Goal: Information Seeking & Learning: Learn about a topic

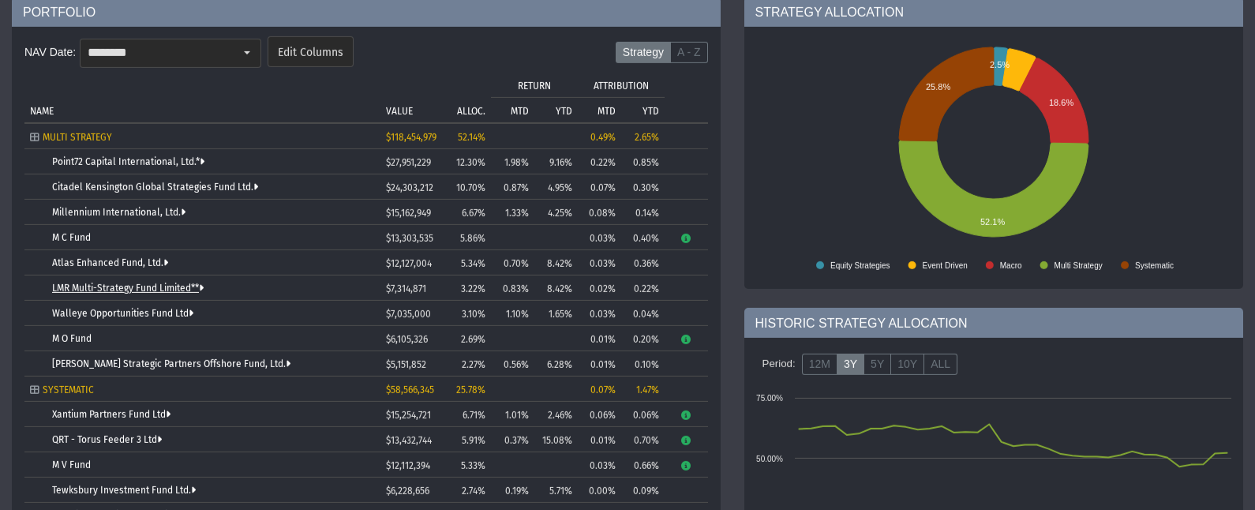
scroll to position [178, 0]
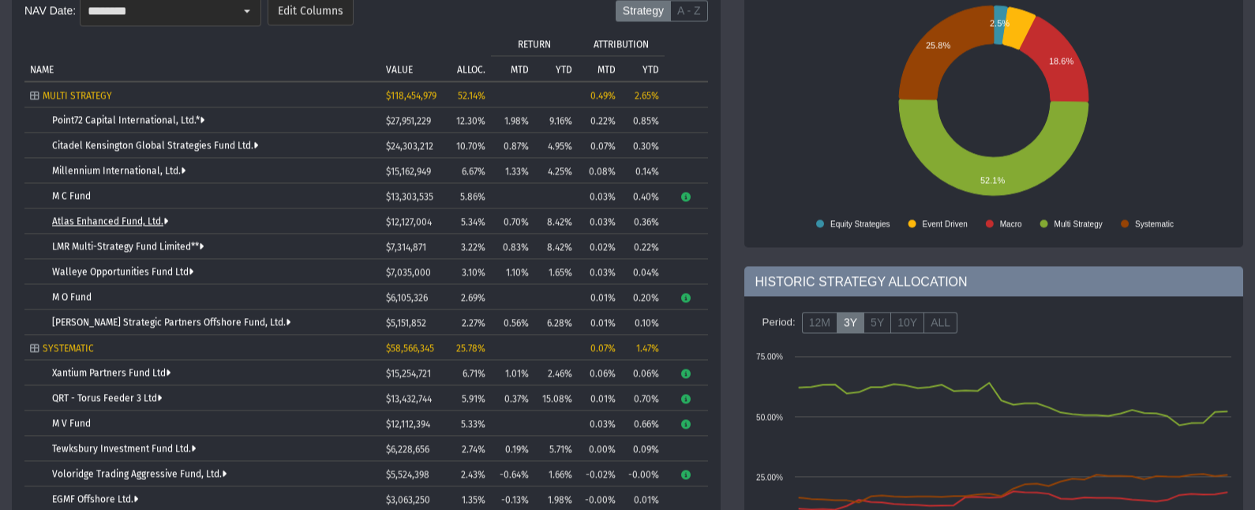
click at [88, 225] on link "Atlas Enhanced Fund, Ltd." at bounding box center [110, 221] width 116 height 11
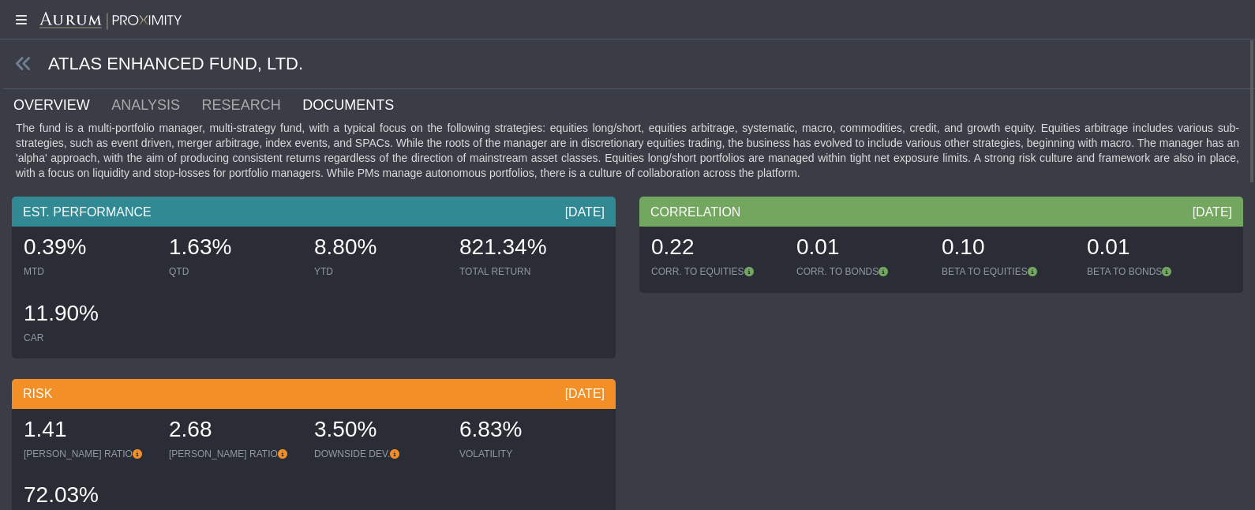
click at [301, 91] on link "DOCUMENTS" at bounding box center [358, 105] width 114 height 32
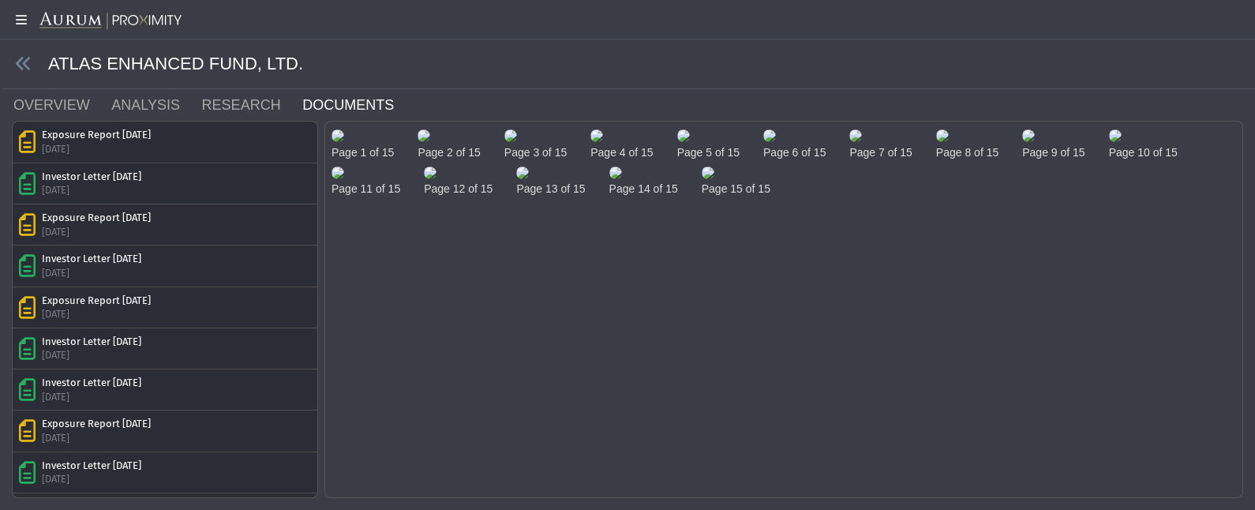
click at [517, 142] on img at bounding box center [511, 135] width 13 height 13
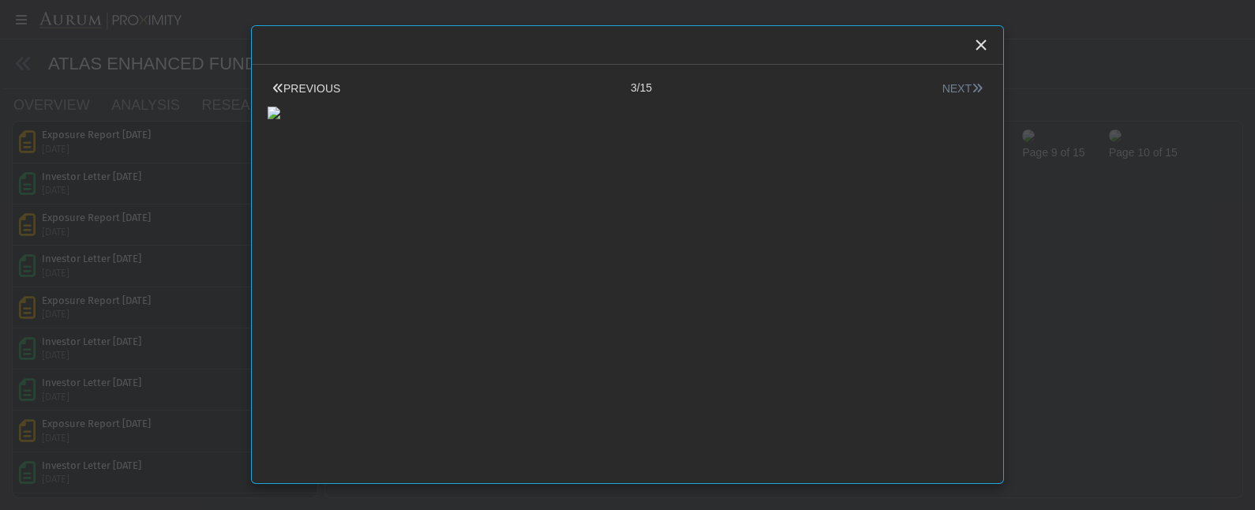
click at [938, 87] on button "NEXT" at bounding box center [963, 89] width 50 height 17
click at [972, 86] on icon at bounding box center [977, 88] width 11 height 11
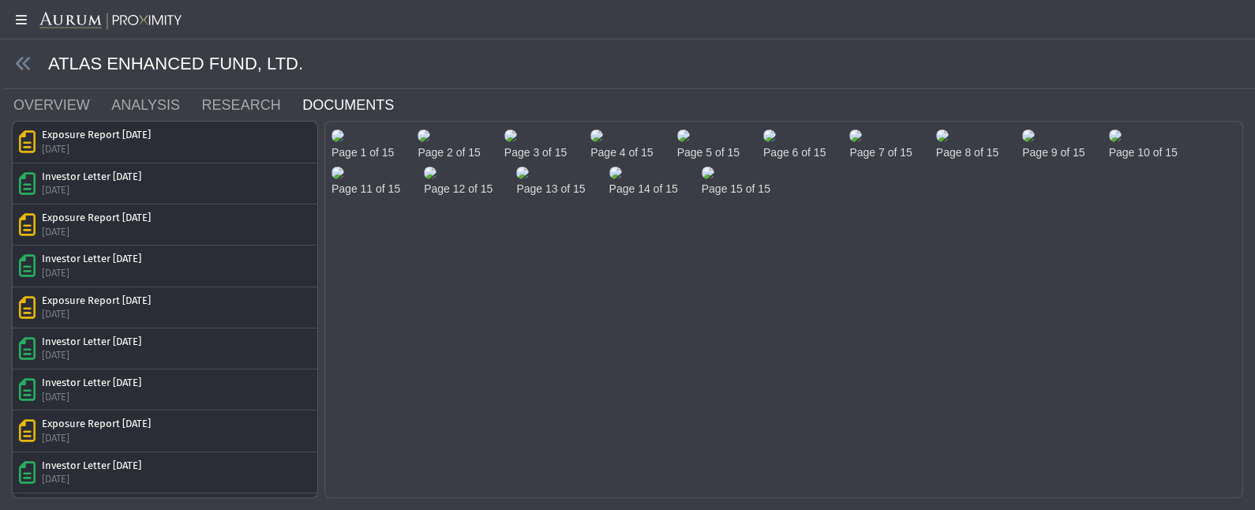
click at [238, 17] on body "5.0.1 Pull down to refresh... Release to refresh... Refreshing... Align Fund B …" at bounding box center [627, 255] width 1255 height 510
click at [26, 54] on link at bounding box center [23, 64] width 17 height 20
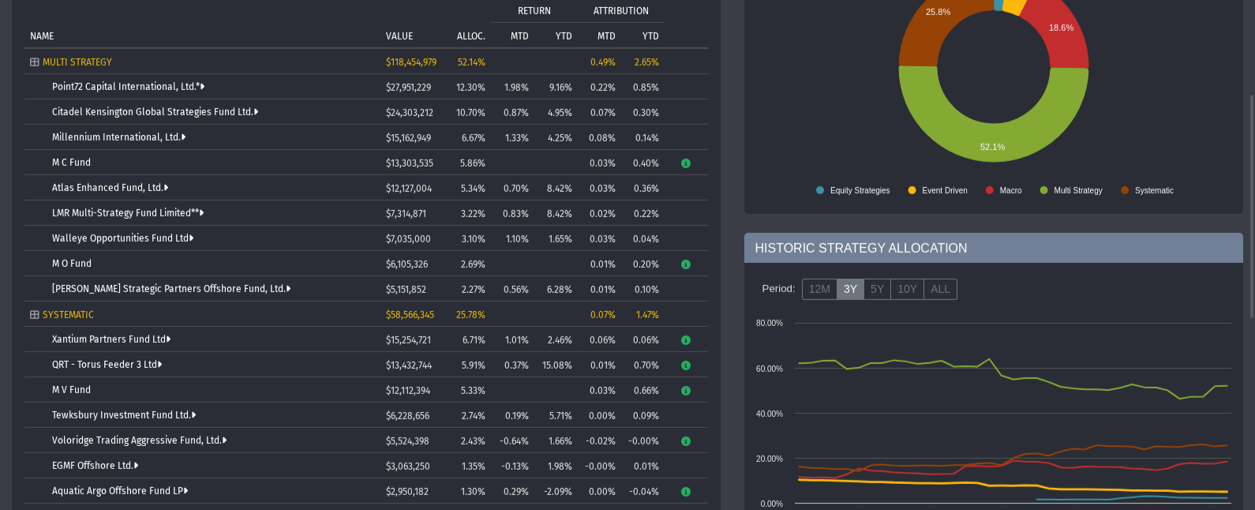
scroll to position [88, 0]
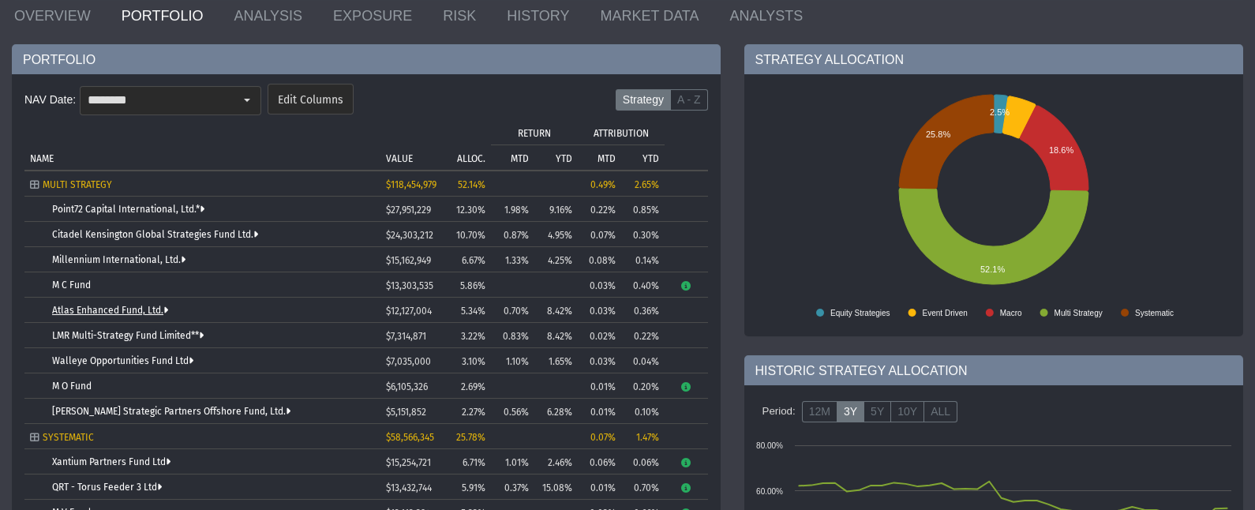
click at [84, 311] on link "Atlas Enhanced Fund, Ltd." at bounding box center [110, 310] width 116 height 11
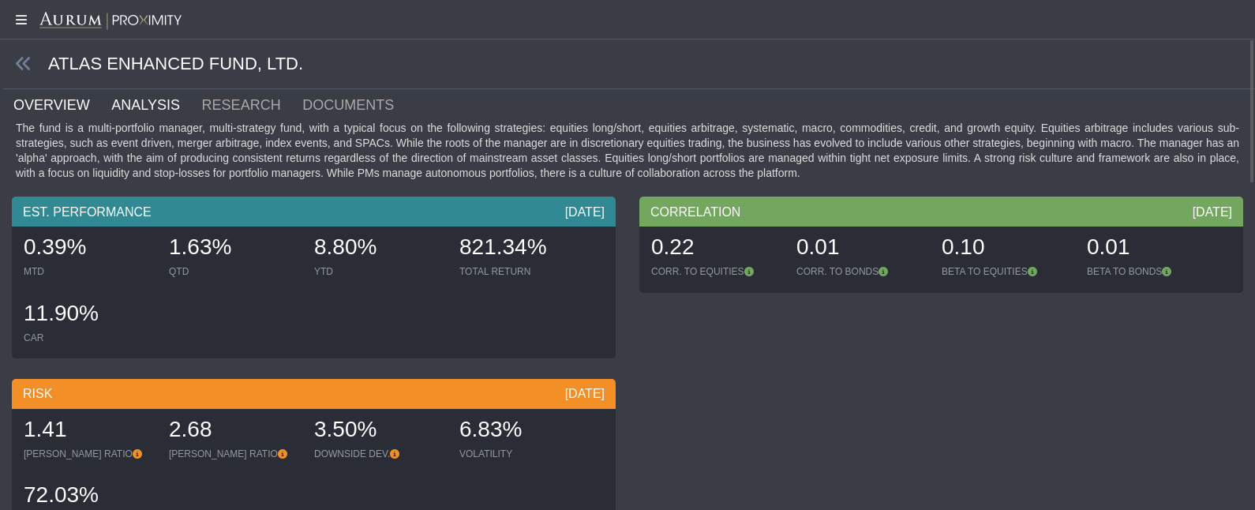
click at [153, 107] on link "ANALYSIS" at bounding box center [155, 105] width 90 height 32
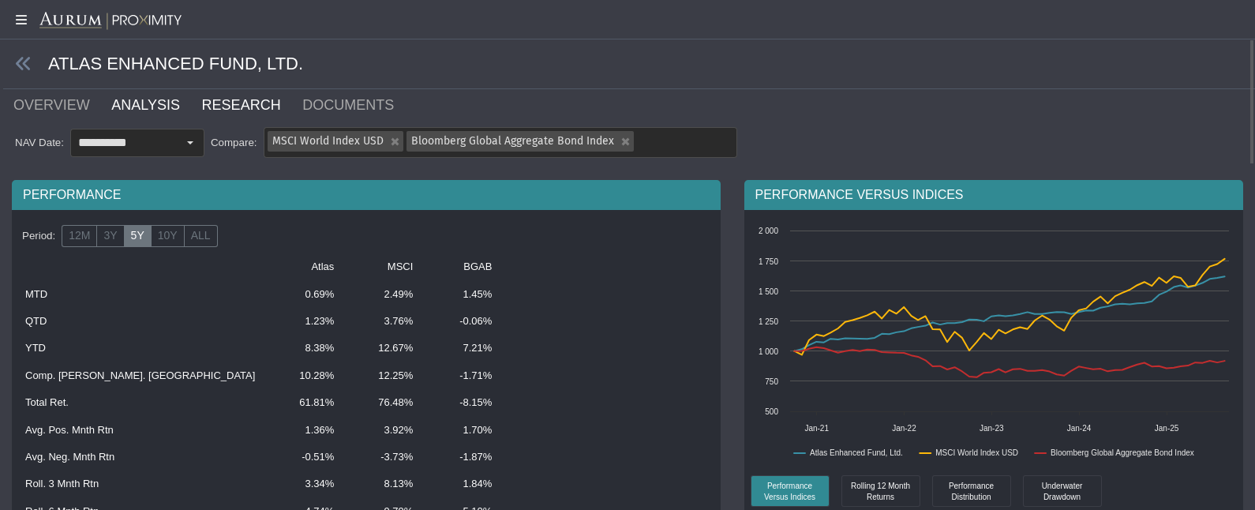
click at [230, 101] on link "RESEARCH" at bounding box center [251, 105] width 101 height 32
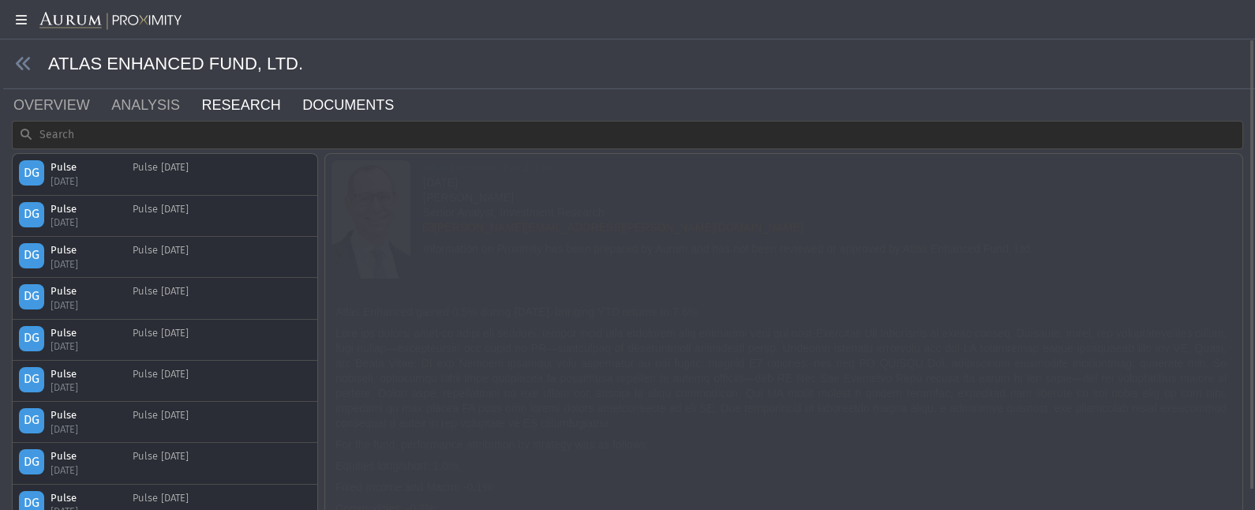
click at [318, 96] on link "DOCUMENTS" at bounding box center [358, 105] width 114 height 32
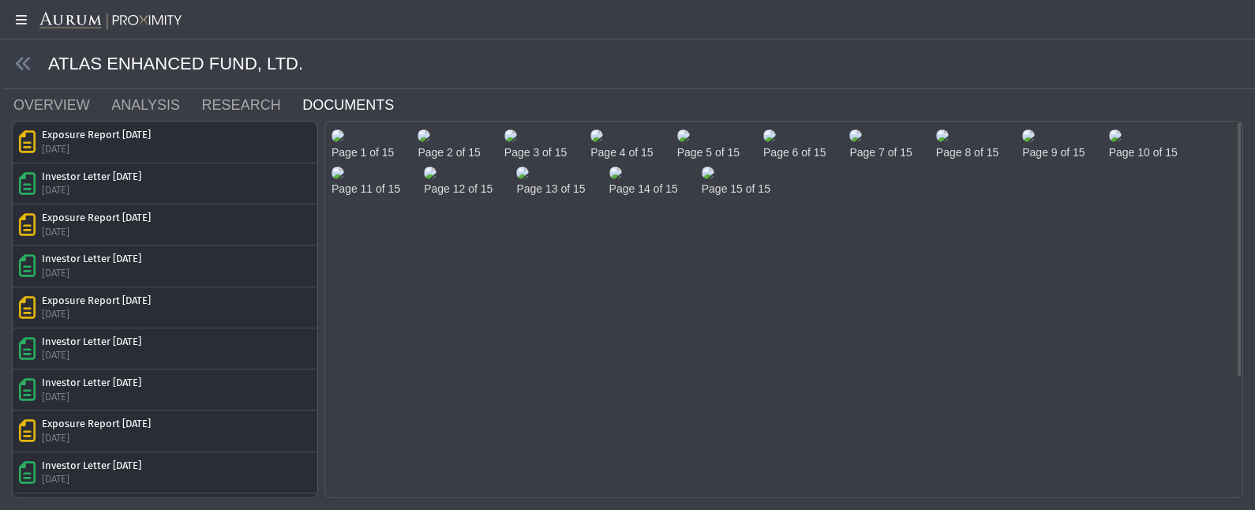
click at [690, 142] on img at bounding box center [683, 135] width 13 height 13
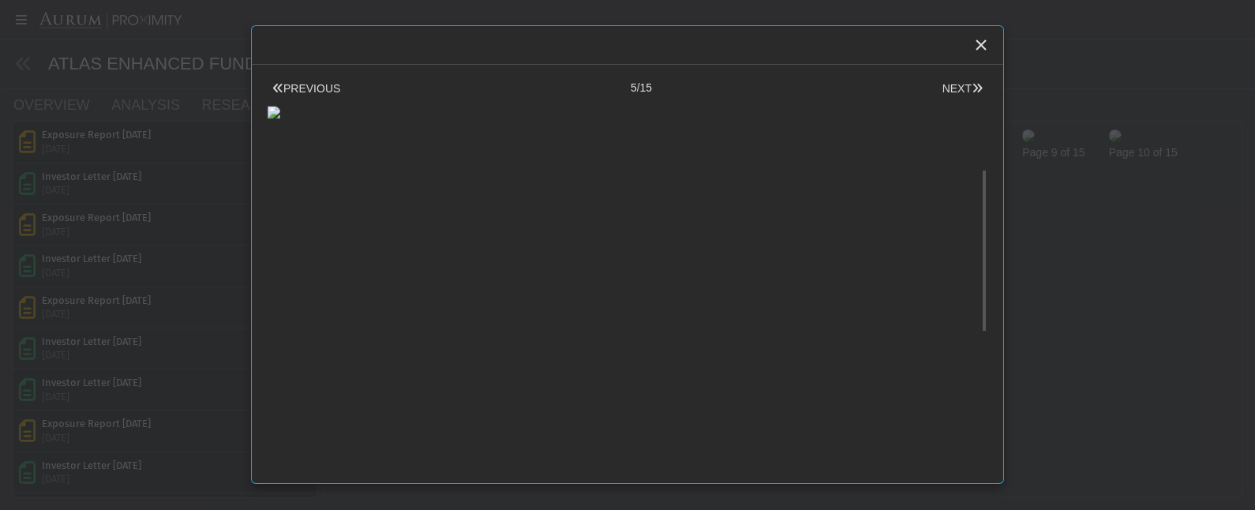
scroll to position [212, 0]
click at [956, 84] on button "NEXT" at bounding box center [963, 89] width 50 height 17
click at [303, 85] on button "PREVIOUS" at bounding box center [306, 89] width 77 height 17
